Goal: Transaction & Acquisition: Purchase product/service

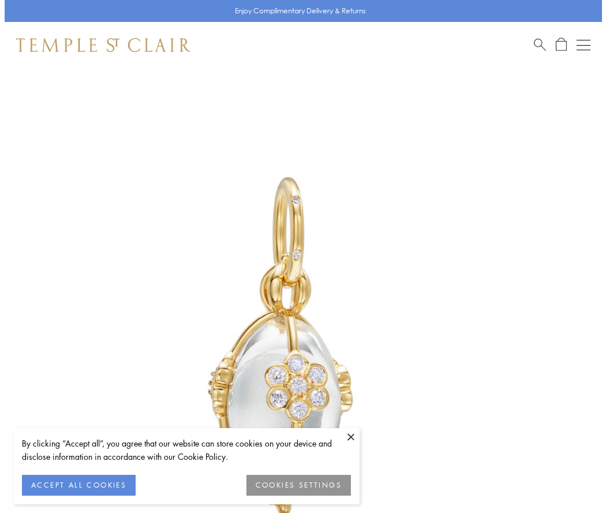
scroll to position [20, 0]
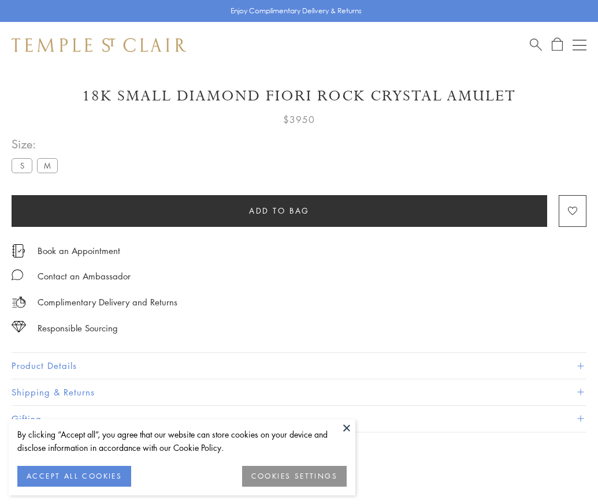
click at [279, 210] on span "Add to bag" at bounding box center [279, 210] width 61 height 13
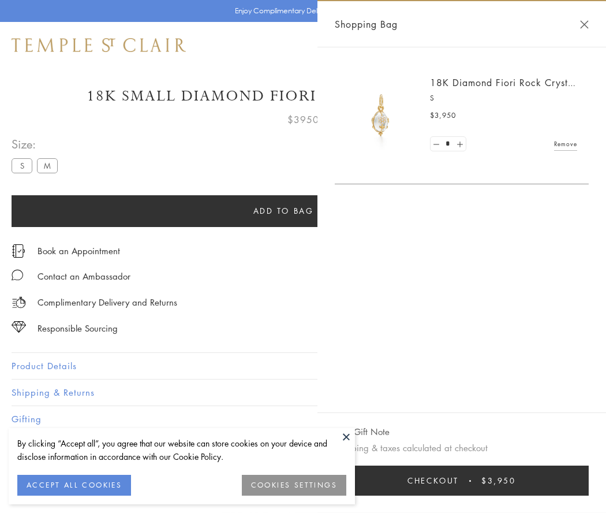
click at [470, 481] on button "Checkout $3,950" at bounding box center [462, 481] width 254 height 30
